Goal: Task Accomplishment & Management: Use online tool/utility

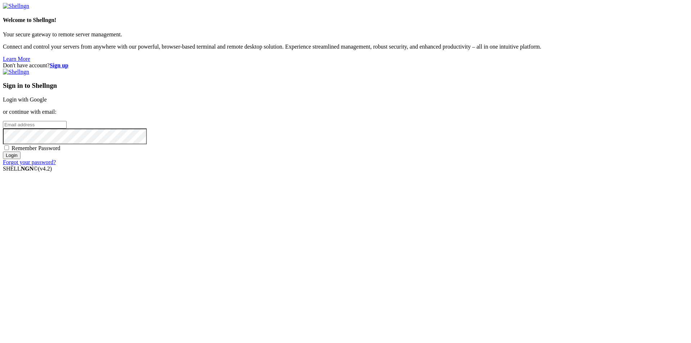
click at [47, 103] on link "Login with Google" at bounding box center [25, 99] width 44 height 6
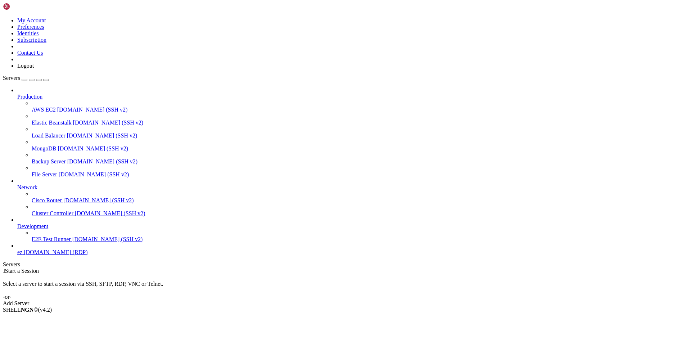
click at [17, 94] on icon at bounding box center [17, 94] width 0 height 0
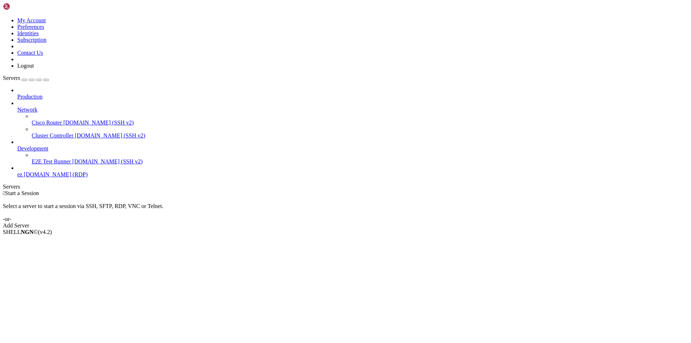
click at [82, 100] on div at bounding box center [352, 103] width 671 height 6
click at [82, 139] on div at bounding box center [352, 142] width 671 height 6
click at [83, 100] on div at bounding box center [352, 103] width 671 height 6
click at [17, 106] on icon at bounding box center [17, 106] width 0 height 0
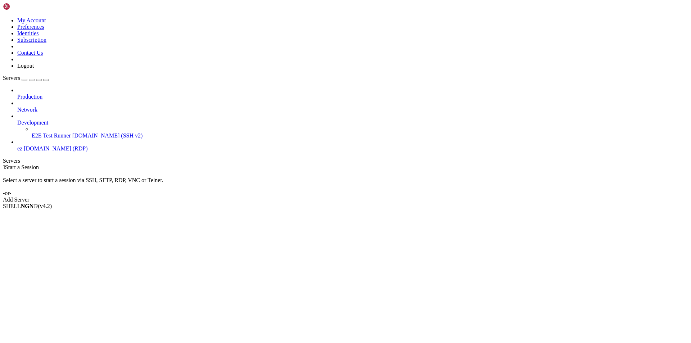
click at [17, 119] on icon at bounding box center [17, 119] width 0 height 0
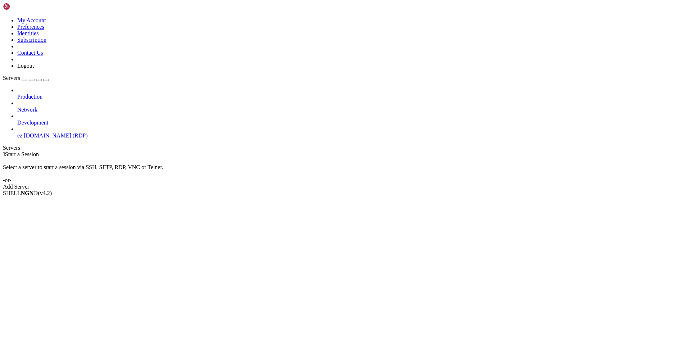
click at [385, 183] on div "Add Server" at bounding box center [345, 186] width 685 height 6
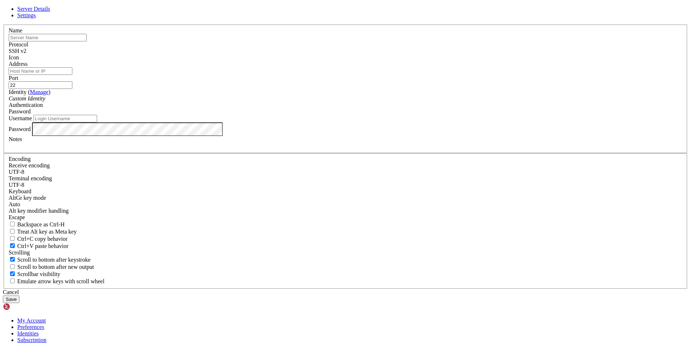
click at [399, 54] on div "SSH v2" at bounding box center [345, 51] width 673 height 6
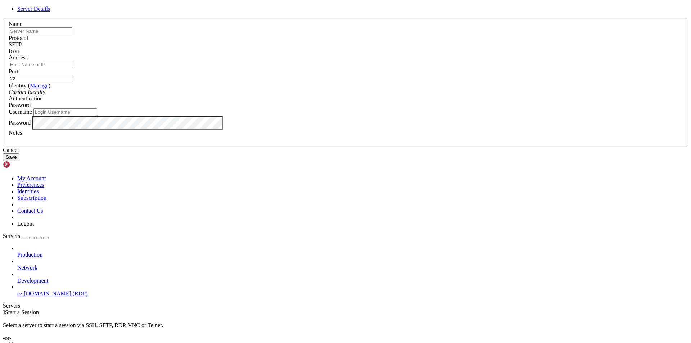
click at [72, 68] on input "Address" at bounding box center [41, 65] width 64 height 8
paste input "[DOMAIN_NAME]"
type input "[DOMAIN_NAME]"
click at [87, 35] on input "text" at bounding box center [48, 31] width 78 height 8
type input "ezzzz"
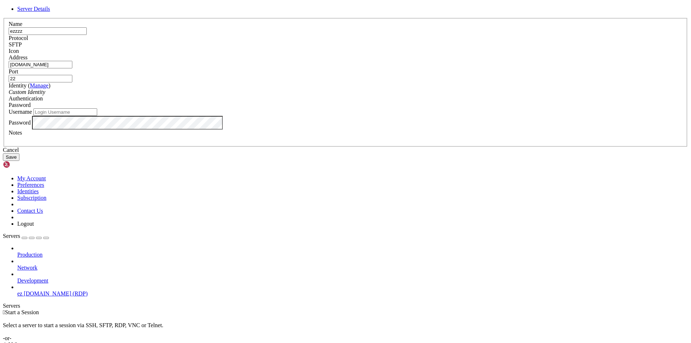
click at [333, 95] on div "Custom Identity" at bounding box center [345, 92] width 673 height 6
click at [281, 116] on div "Username" at bounding box center [345, 112] width 673 height 8
click at [97, 116] on input "Username" at bounding box center [65, 112] width 64 height 8
paste input "mysterefire"
type input "mysterefire"
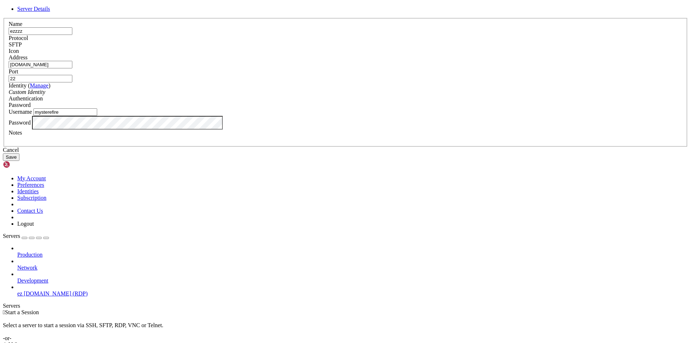
click at [72, 82] on input "22" at bounding box center [41, 79] width 64 height 8
type input "2022"
click at [19, 161] on button "Save" at bounding box center [11, 157] width 17 height 8
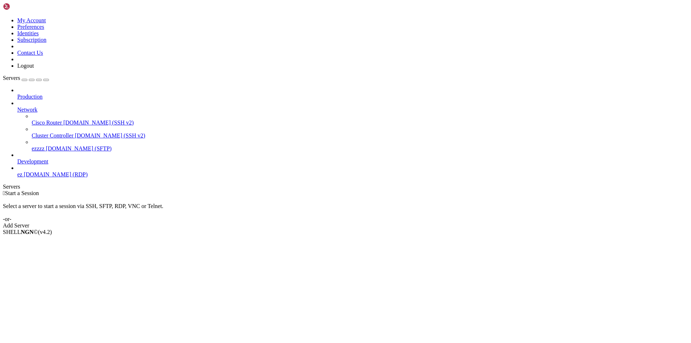
click at [46, 145] on link "ezzzz [DOMAIN_NAME] (SFTP)" at bounding box center [360, 148] width 656 height 6
click at [49, 145] on span "[DOMAIN_NAME] (SFTP)" at bounding box center [79, 148] width 66 height 6
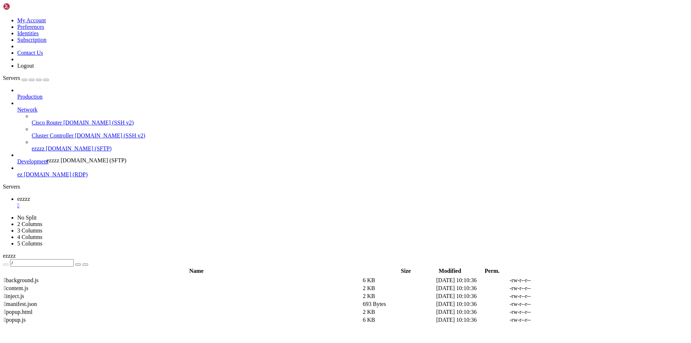
drag, startPoint x: 44, startPoint y: 123, endPoint x: 45, endPoint y: 154, distance: 30.9
click at [54, 171] on link "ez [DOMAIN_NAME] (RDP)" at bounding box center [352, 174] width 671 height 6
click at [45, 158] on span "[DOMAIN_NAME] (SFTP)" at bounding box center [65, 161] width 66 height 6
click at [17, 106] on icon at bounding box center [17, 106] width 0 height 0
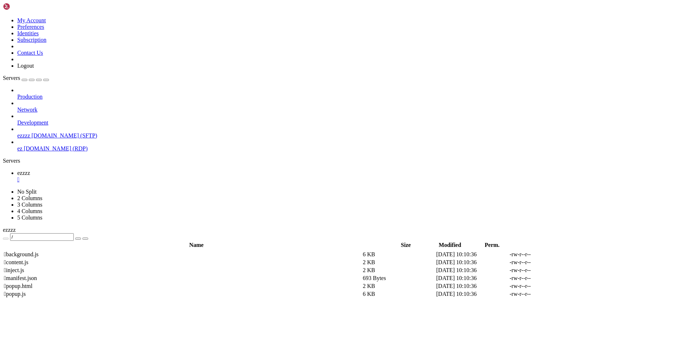
click at [30, 132] on span "ezzzz" at bounding box center [23, 135] width 13 height 6
click at [38, 251] on span " background.js" at bounding box center [21, 254] width 35 height 6
click at [583, 254] on link at bounding box center [583, 254] width 0 height 0
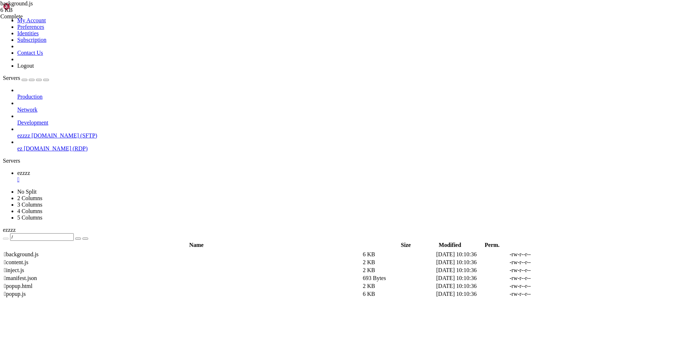
type textarea "}"
click at [17, 94] on icon at bounding box center [17, 94] width 0 height 0
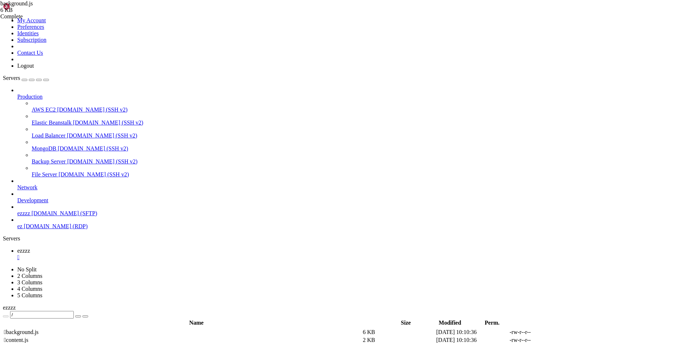
click at [17, 94] on icon at bounding box center [17, 94] width 0 height 0
